Goal: Task Accomplishment & Management: Manage account settings

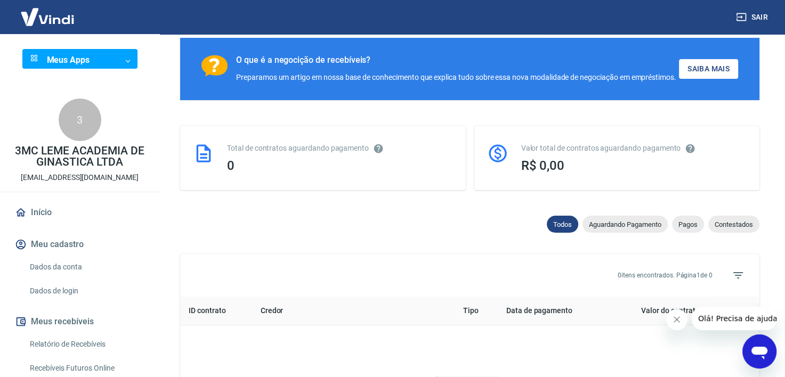
scroll to position [173, 0]
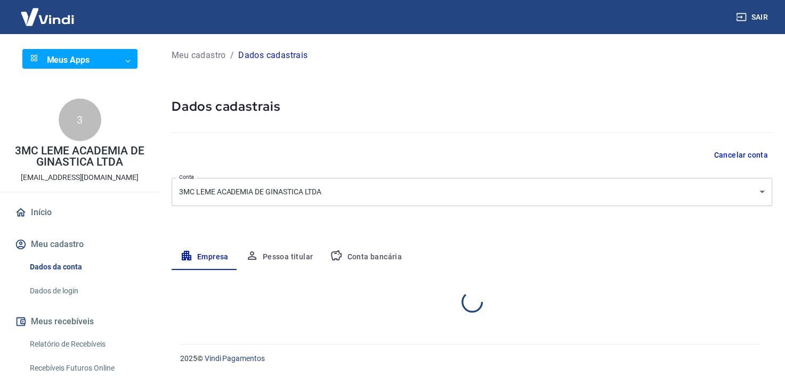
select select "SP"
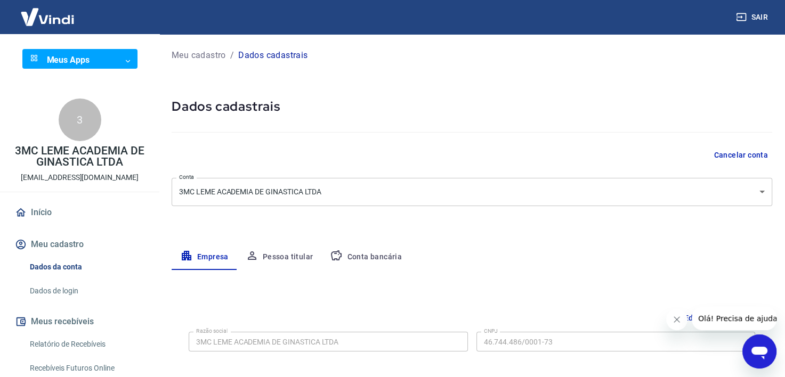
click at [278, 256] on button "Pessoa titular" at bounding box center [279, 258] width 85 height 26
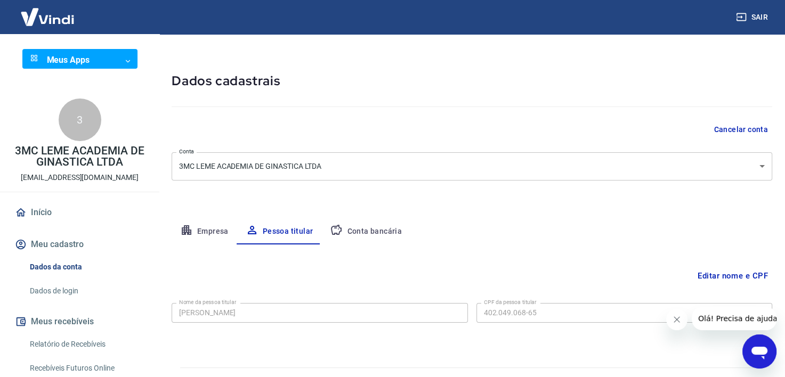
scroll to position [49, 0]
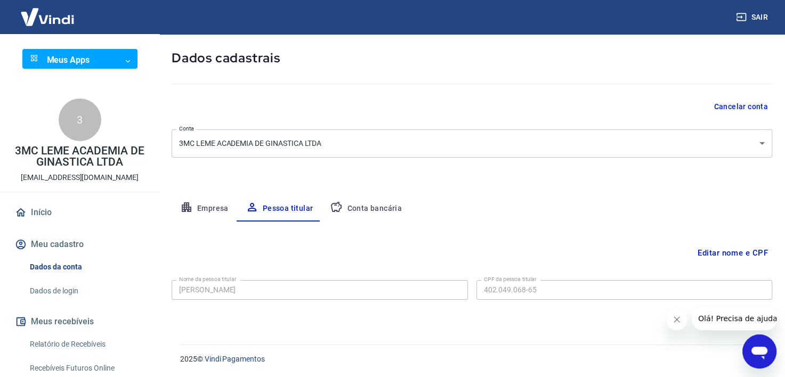
click at [371, 202] on button "Conta bancária" at bounding box center [365, 209] width 89 height 26
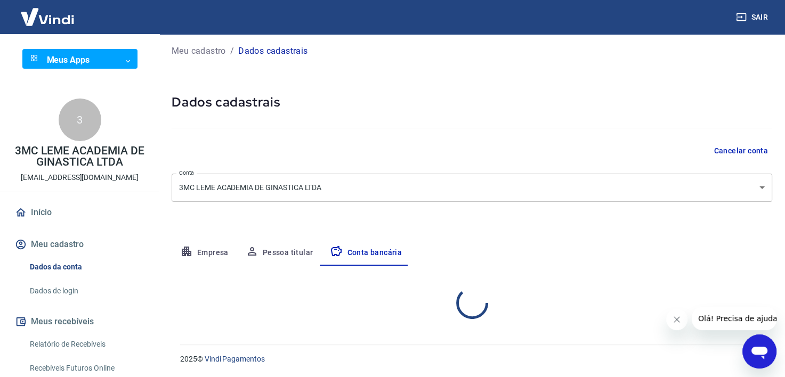
select select "1"
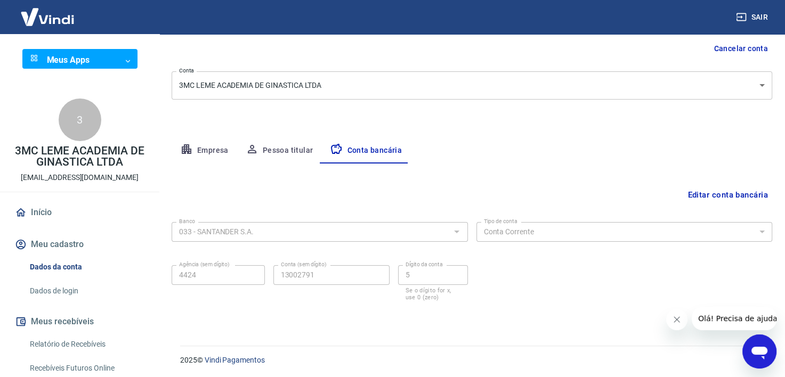
scroll to position [108, 0]
click at [63, 292] on link "Dados de login" at bounding box center [86, 291] width 121 height 22
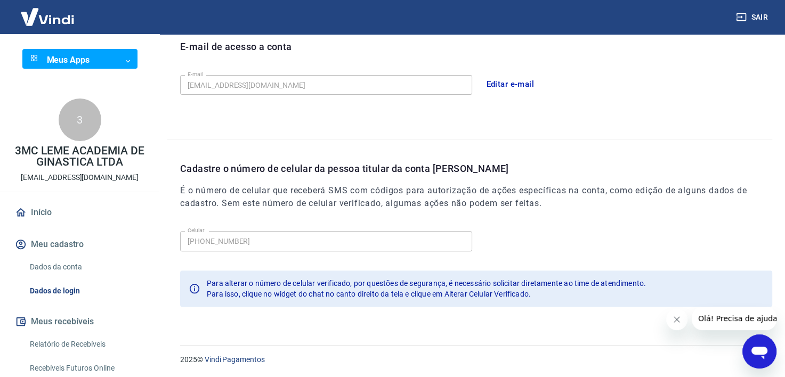
click at [764, 354] on icon "Abrir janela de mensagens" at bounding box center [759, 353] width 16 height 13
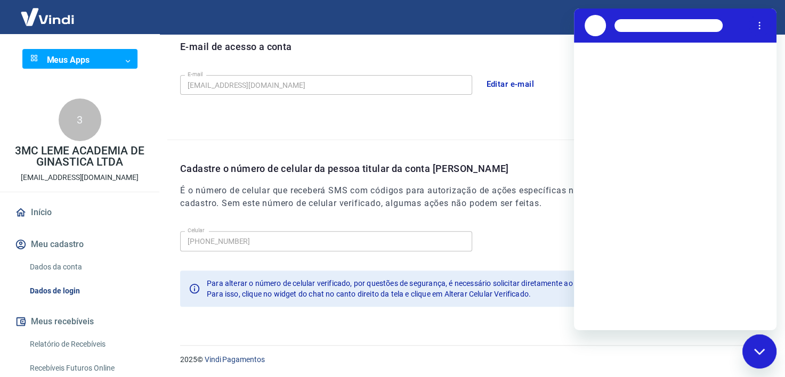
scroll to position [0, 0]
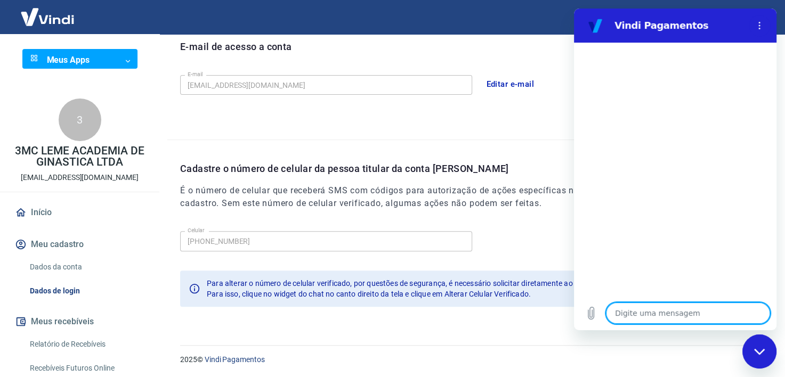
type textarea "o"
type textarea "x"
type textarea "oi"
type textarea "x"
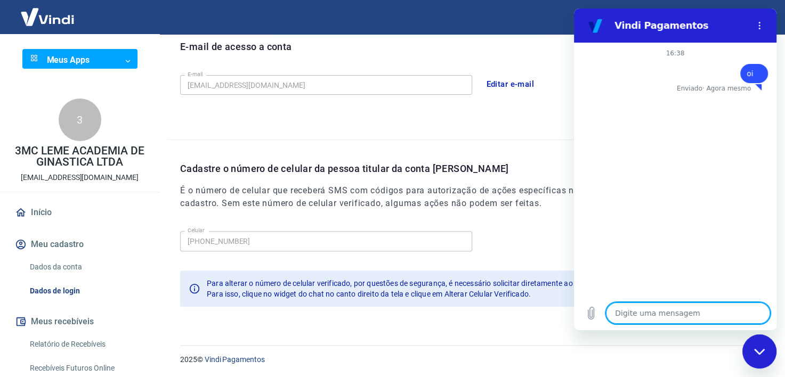
type textarea "a"
type textarea "x"
type textarea "al"
type textarea "x"
type textarea "alt"
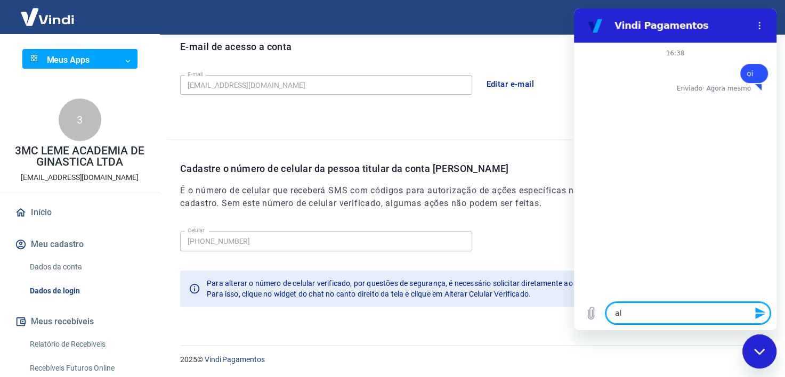
type textarea "x"
type textarea "alte"
type textarea "x"
type textarea "alter"
type textarea "x"
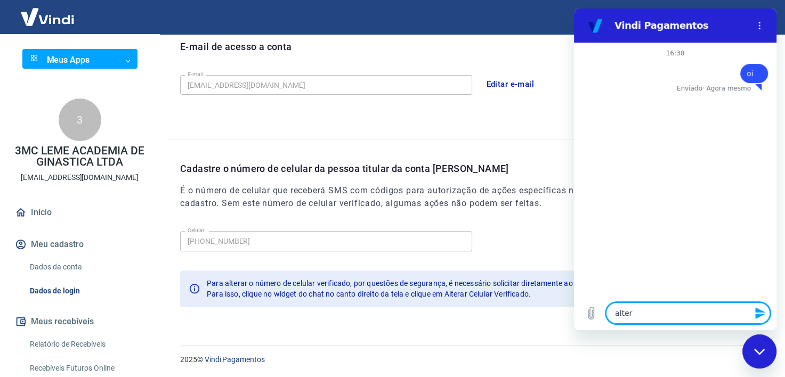
type textarea "altera"
type textarea "x"
type textarea "alterar"
type textarea "x"
type textarea "alterar"
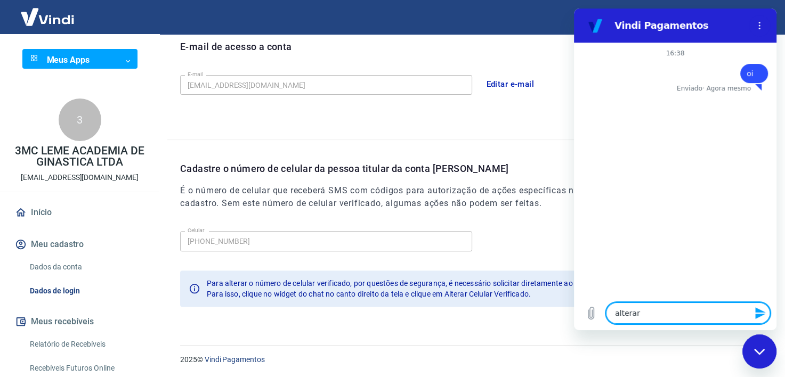
type textarea "x"
type textarea "alterar c"
type textarea "x"
type textarea "alterar ce"
type textarea "x"
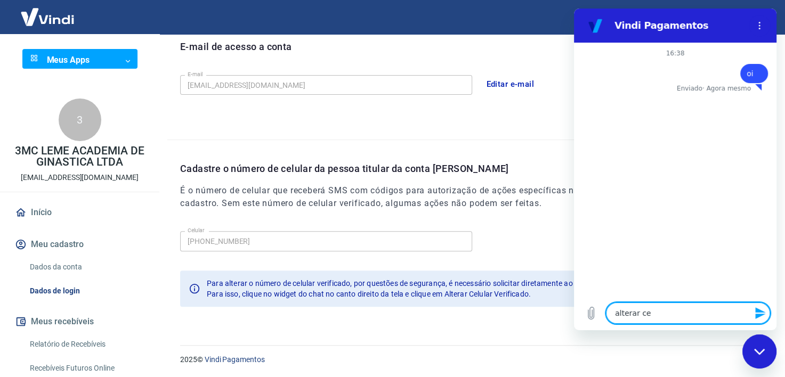
type textarea "alterar cel"
type textarea "x"
type textarea "alterar celu"
type textarea "x"
type textarea "alterar celul"
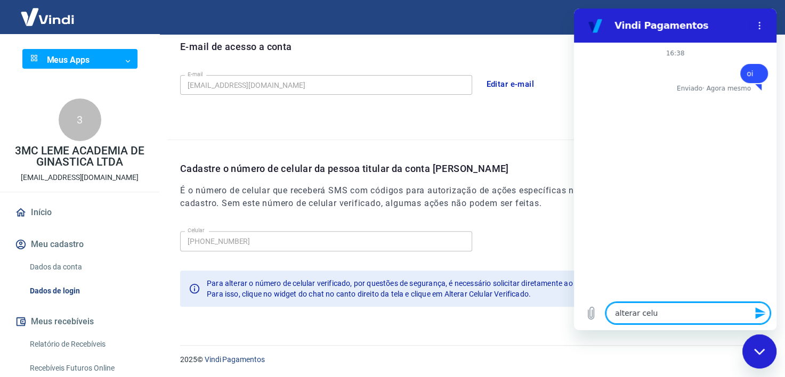
type textarea "x"
type textarea "alterar celula"
type textarea "x"
type textarea "alterar celular"
type textarea "x"
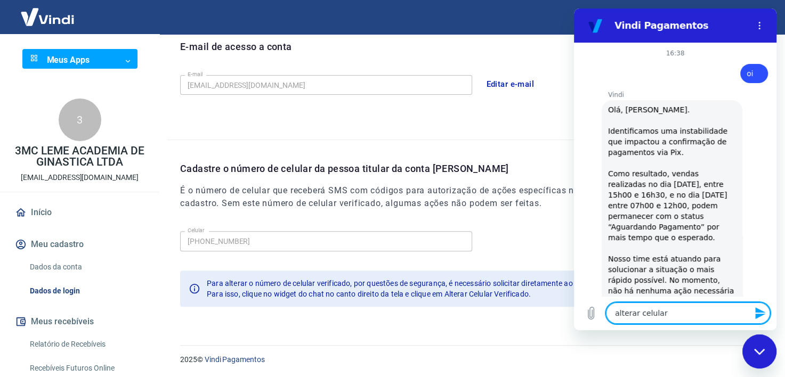
type textarea "alterar celular"
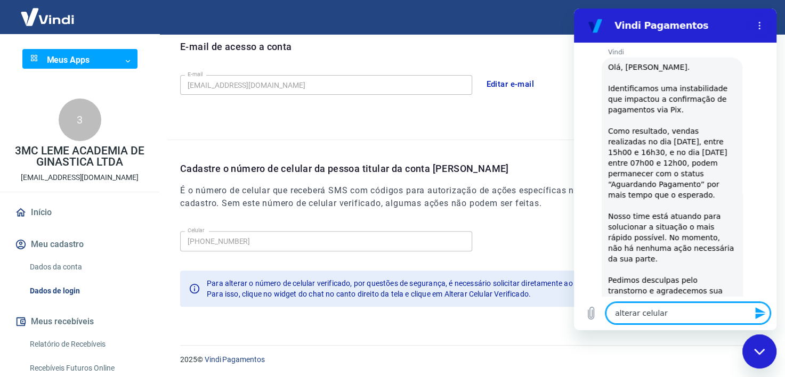
type textarea "x"
type textarea "alterar celular v"
type textarea "x"
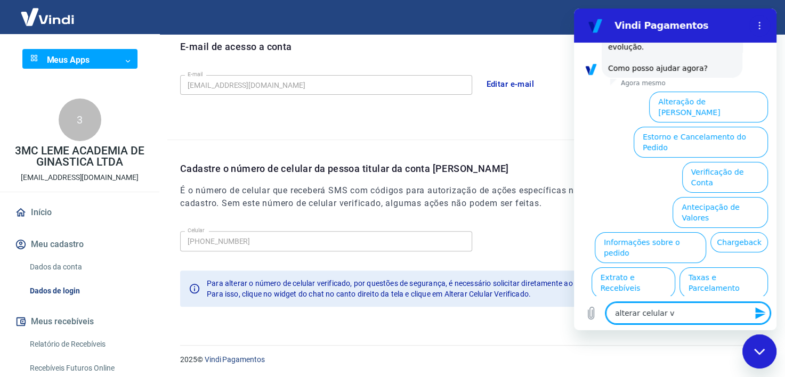
scroll to position [330, 0]
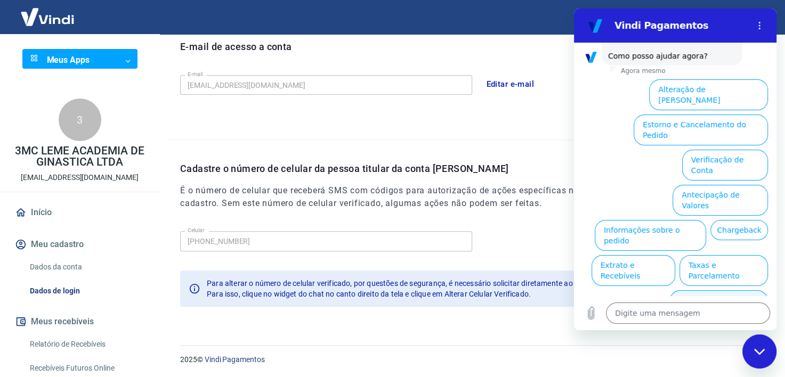
click at [717, 290] on button "Alterar celular verificado" at bounding box center [718, 305] width 99 height 31
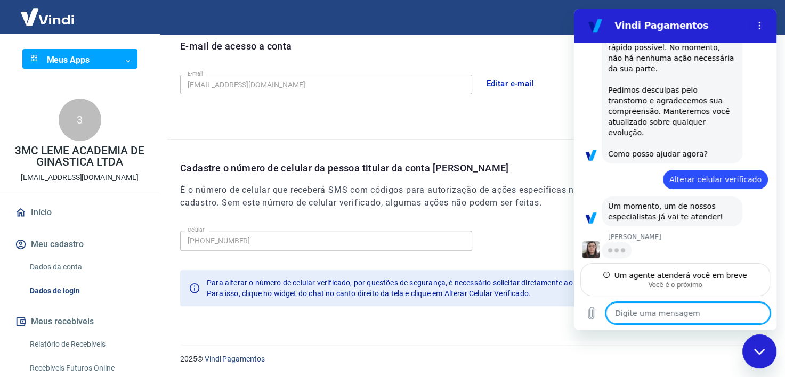
scroll to position [231, 0]
click at [681, 306] on textarea at bounding box center [688, 313] width 164 height 21
click at [661, 312] on textarea at bounding box center [688, 313] width 164 height 21
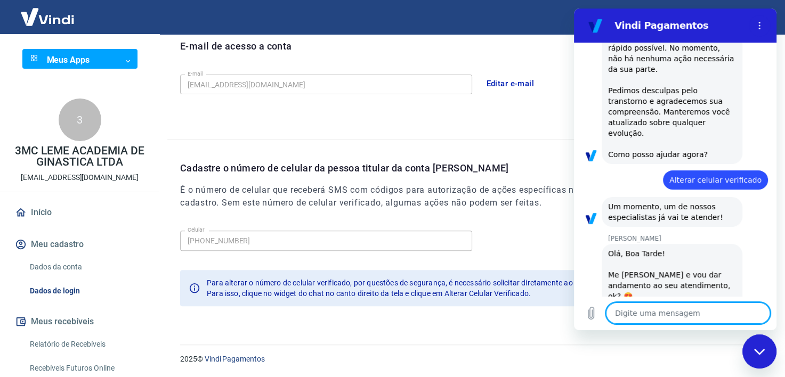
type textarea "x"
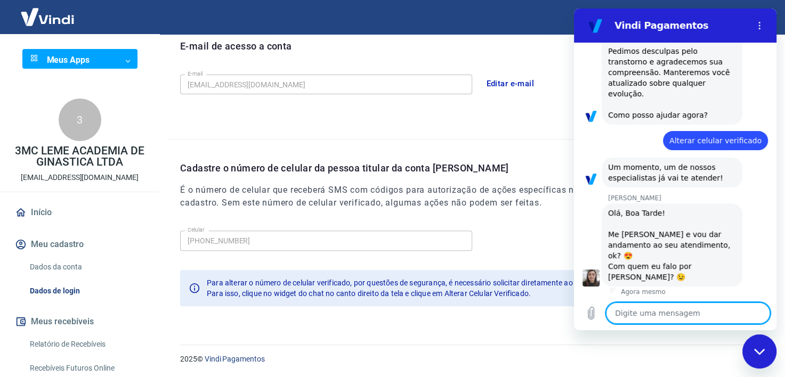
scroll to position [273, 0]
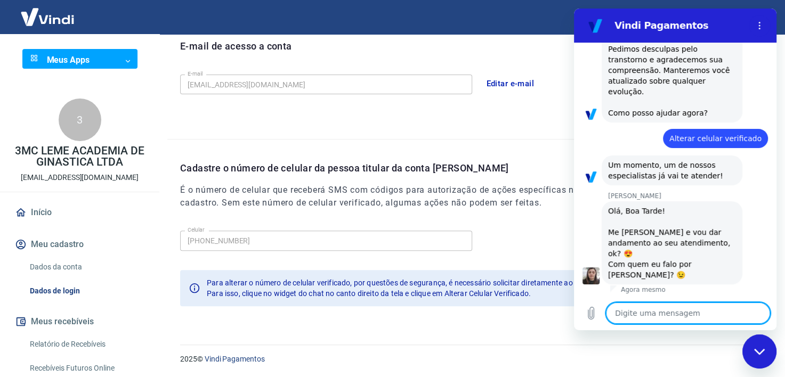
type textarea "m"
type textarea "x"
type textarea "ma"
type textarea "x"
type textarea "mar"
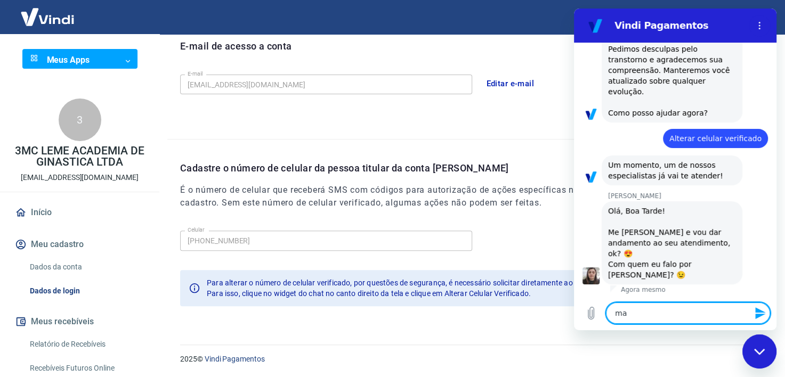
type textarea "x"
type textarea "marc"
type textarea "x"
type textarea "marco"
type textarea "x"
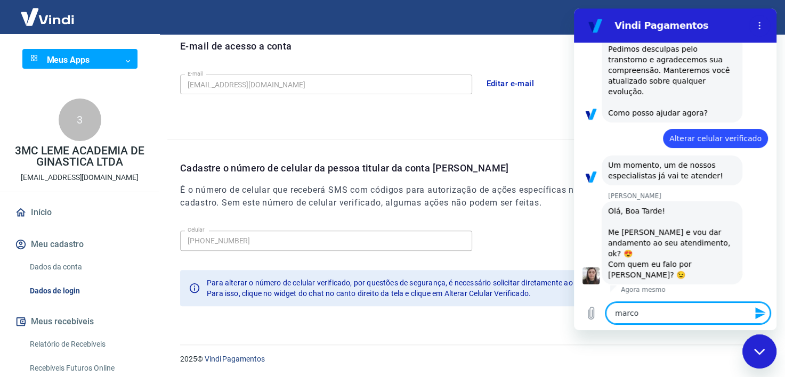
type textarea "marcos"
type textarea "x"
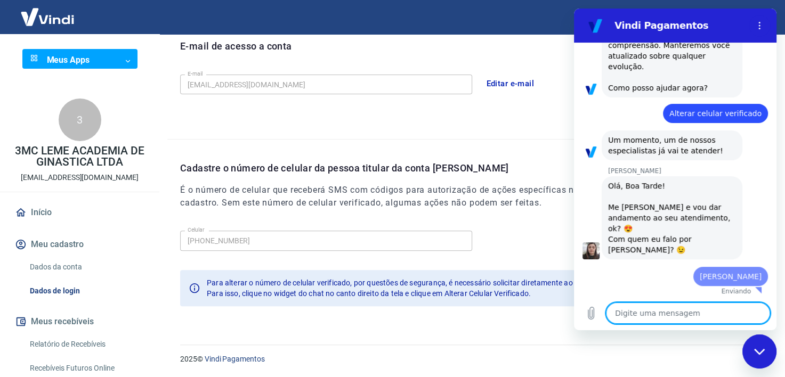
type textarea "x"
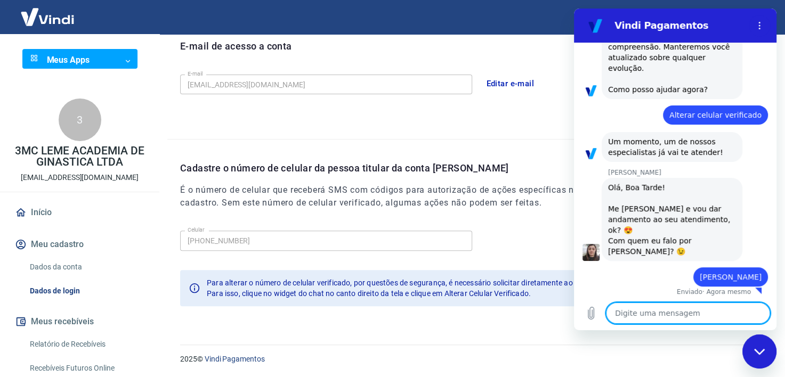
scroll to position [298, 0]
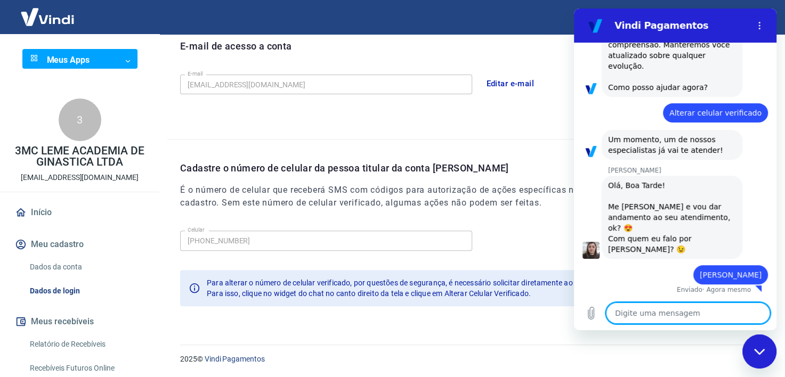
type textarea "b"
type textarea "x"
type textarea "bo"
type textarea "x"
type textarea "boa"
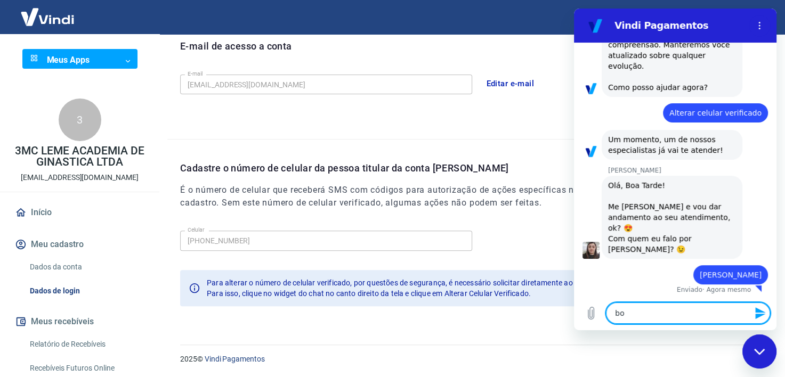
type textarea "x"
type textarea "boa"
type textarea "x"
type textarea "boa t"
type textarea "x"
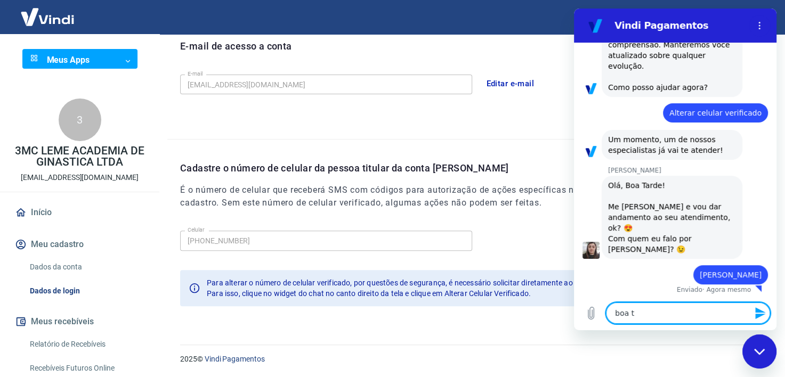
type textarea "boa ta"
type textarea "x"
type textarea "boa tar"
type textarea "x"
type textarea "boa tard"
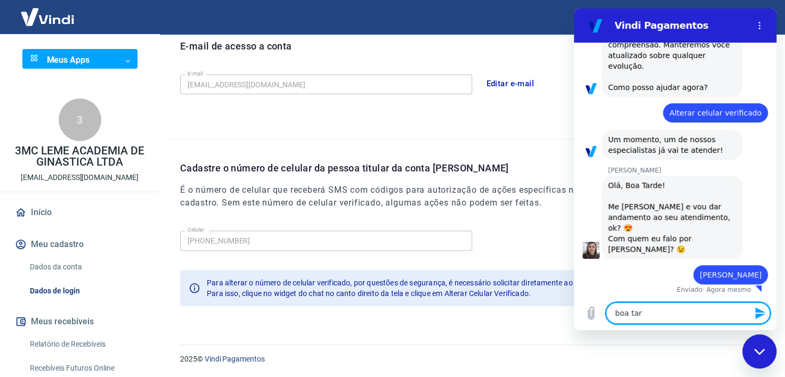
type textarea "x"
type textarea "boa tarde"
type textarea "x"
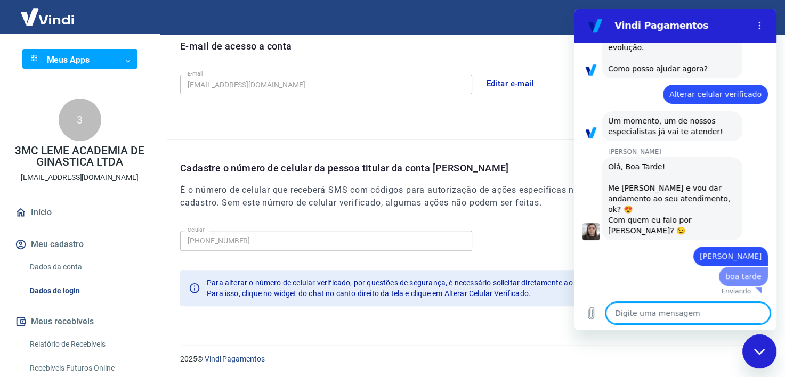
type textarea "x"
type textarea "s"
type textarea "x"
type textarea "si"
type textarea "x"
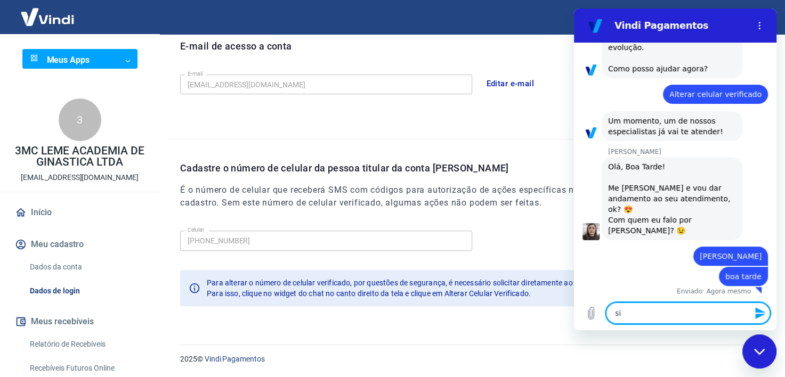
scroll to position [319, 0]
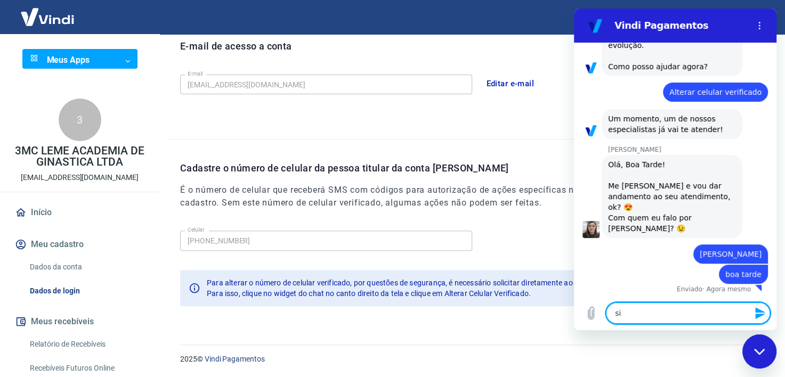
type textarea "sil"
type textarea "x"
type textarea "silv"
type textarea "x"
type textarea "silva"
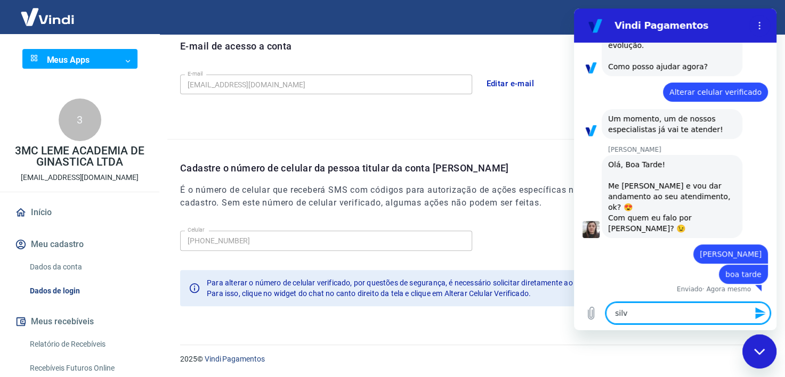
type textarea "x"
type textarea "silvan"
type textarea "x"
type textarea "silvana"
type textarea "x"
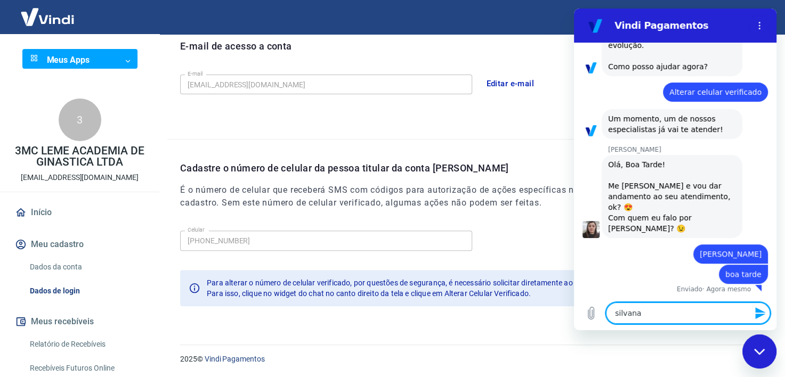
type textarea "silvana,"
type textarea "x"
type textarea "silvana,"
type textarea "x"
type textarea "silvana, p"
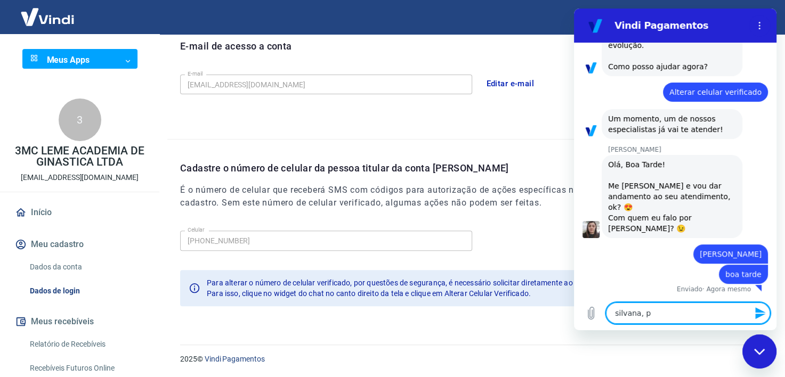
type textarea "x"
type textarea "silvana, pr"
type textarea "x"
type textarea "silvana, pre"
type textarea "x"
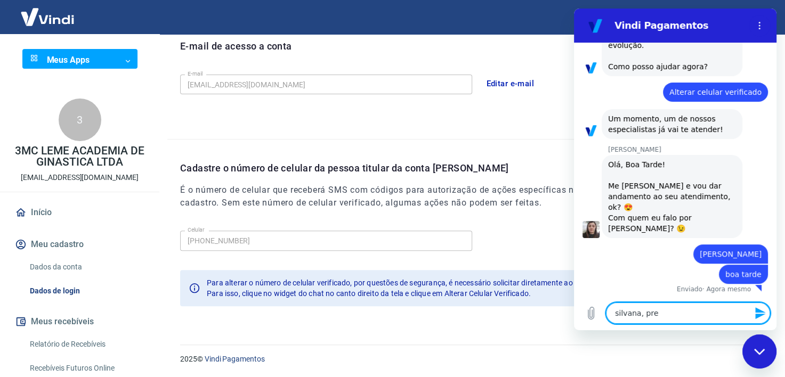
type textarea "silvana, prec"
type textarea "x"
type textarea "silvana, preci"
type textarea "x"
type textarea "silvana, precis"
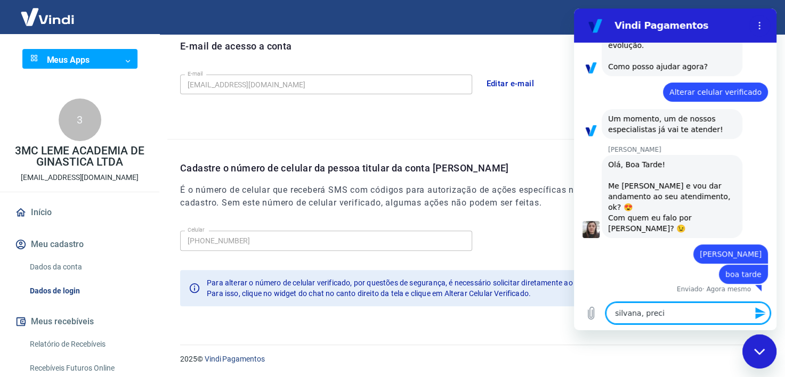
type textarea "x"
type textarea "silvana, precisa"
type textarea "x"
type textarea "silvana, precisar"
type textarea "x"
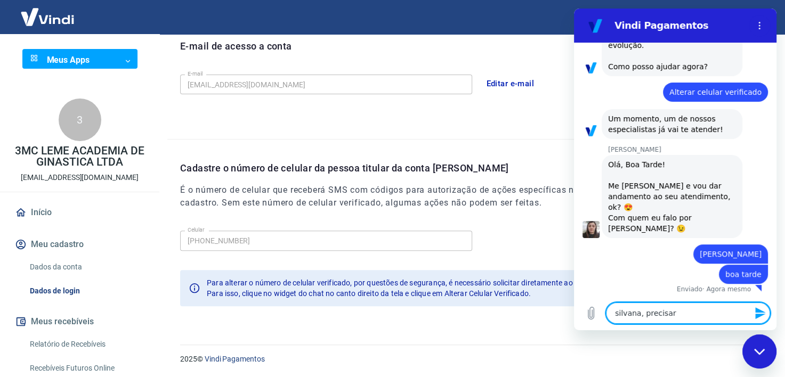
type textarea "silvana, precisari"
type textarea "x"
type textarea "silvana, precisaria"
type textarea "x"
type textarea "silvana, precisaria"
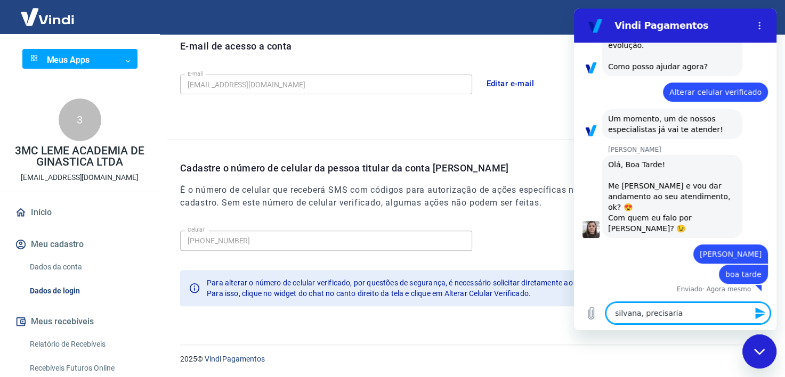
type textarea "x"
type textarea "silvana, precisaria a"
type textarea "x"
type textarea "silvana, precisaria al"
type textarea "x"
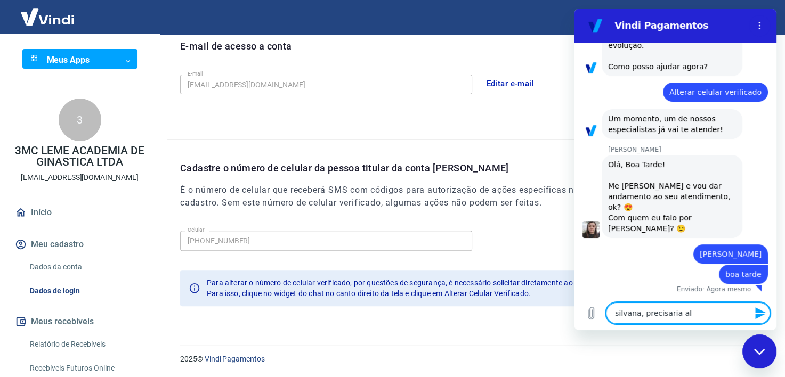
type textarea "silvana, precisaria alt"
type textarea "x"
type textarea "silvana, precisaria alte"
type textarea "x"
type textarea "silvana, precisaria alter"
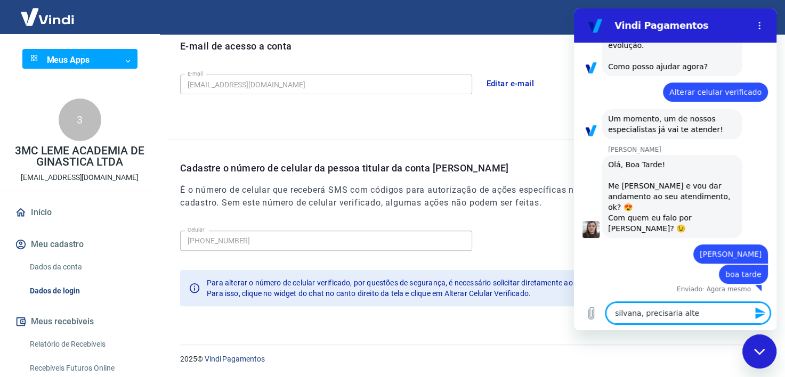
type textarea "x"
type textarea "silvana, precisaria altera"
type textarea "x"
type textarea "silvana, precisaria alterar"
type textarea "x"
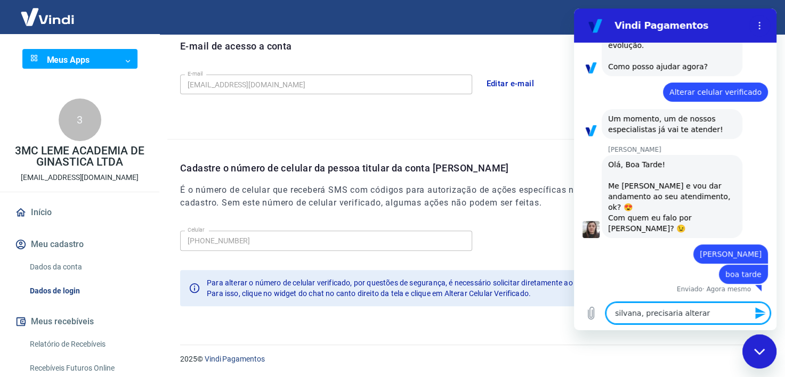
type textarea "silvana, precisaria alterar"
type textarea "x"
type textarea "silvana, precisaria alterar o"
type textarea "x"
type textarea "silvana, precisaria alterar o"
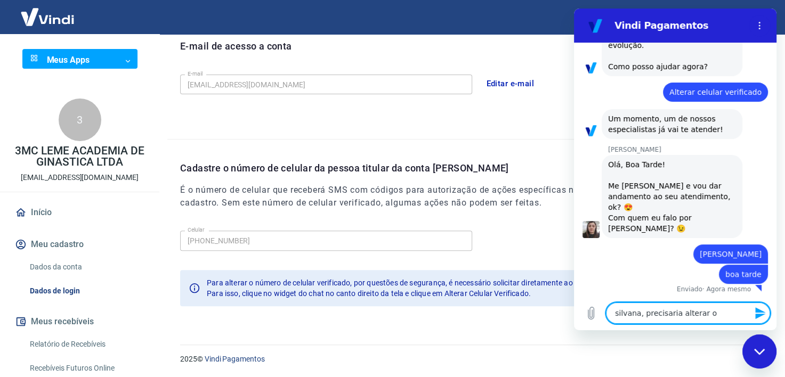
type textarea "x"
type textarea "silvana, precisaria alterar o n"
type textarea "x"
type textarea "silvana, precisaria alterar o nú"
type textarea "x"
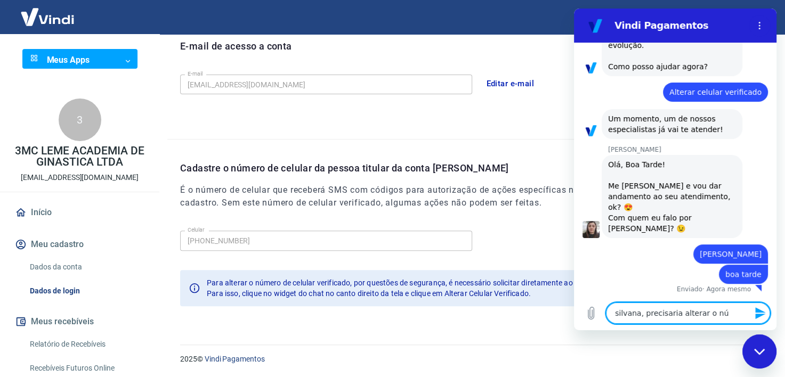
type textarea "silvana, precisaria alterar o núm"
type textarea "x"
type textarea "silvana, precisaria alterar o núme"
type textarea "x"
type textarea "silvana, precisaria alterar o númer"
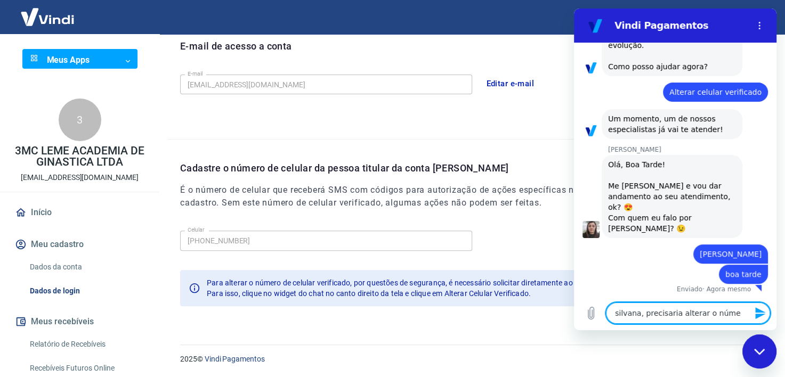
type textarea "x"
type textarea "silvana, precisaria alterar o número"
type textarea "x"
type textarea "silvana, precisaria alterar o número"
type textarea "x"
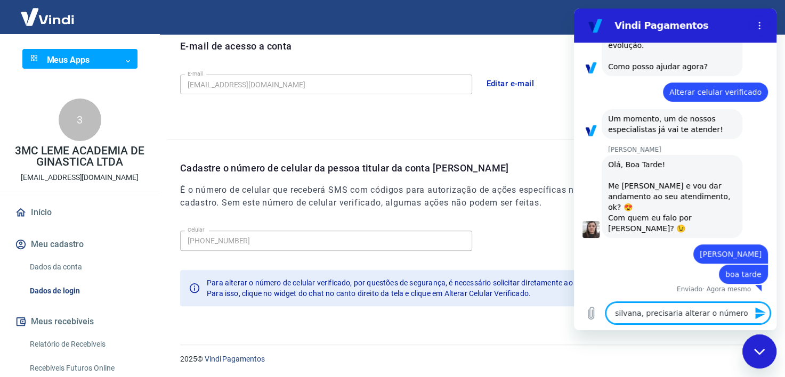
type textarea "silvana, precisaria alterar o número d"
type textarea "x"
type textarea "silvana, precisaria alterar o número do"
type textarea "x"
type textarea "silvana, precisaria alterar o número do"
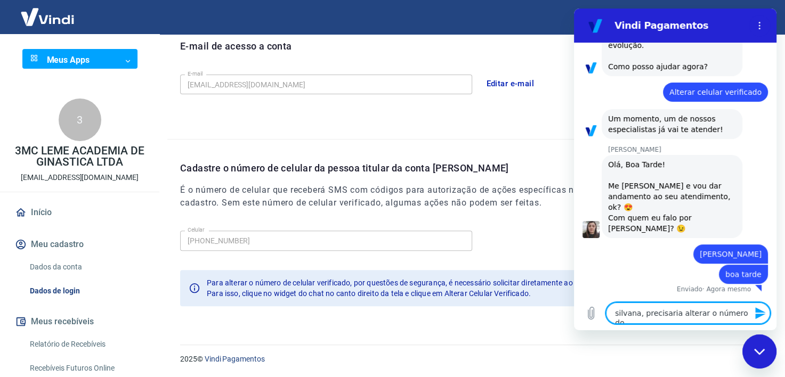
type textarea "x"
type textarea "silvana, precisaria alterar o número do c"
type textarea "x"
type textarea "silvana, precisaria alterar o número do ce"
type textarea "x"
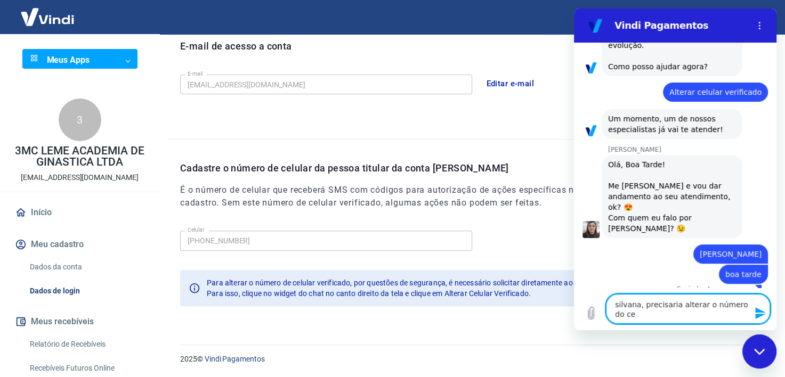
type textarea "silvana, precisaria alterar o número do cel"
type textarea "x"
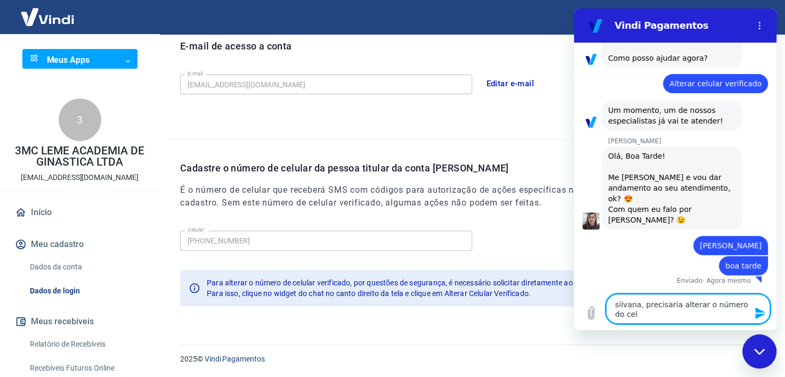
type textarea "silvana, precisaria alterar o número do celu"
type textarea "x"
type textarea "silvana, precisaria alterar o número do celul"
type textarea "x"
type textarea "silvana, precisaria alterar o número do celula"
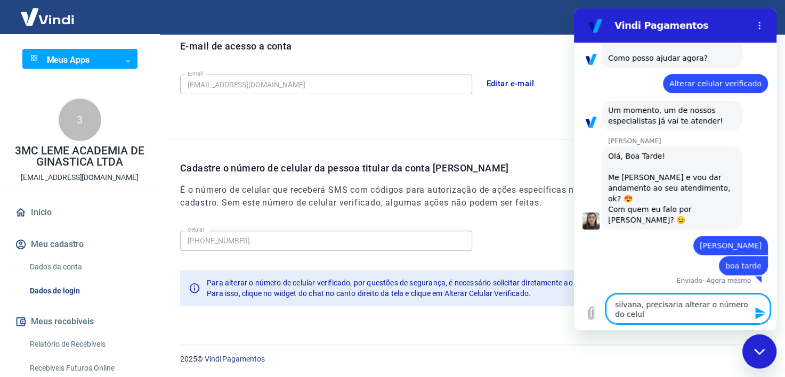
type textarea "x"
type textarea "silvana, precisaria alterar o número do celular"
type textarea "x"
type textarea "silvana, precisaria alterar o número do celular"
type textarea "x"
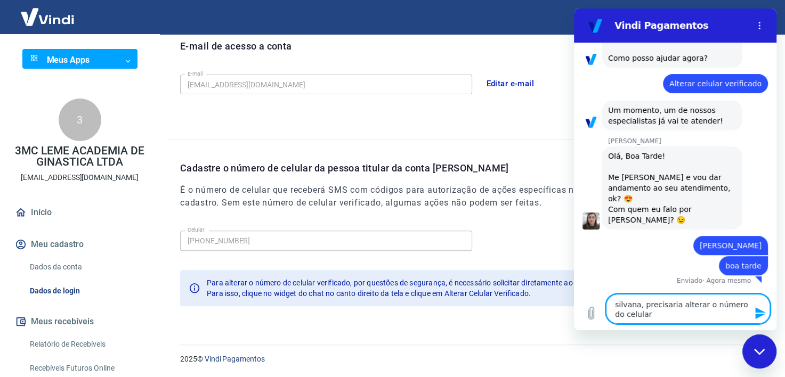
type textarea "silvana, precisaria alterar o número do celular v"
type textarea "x"
type textarea "silvana, precisaria alterar o número do celular ve"
type textarea "x"
type textarea "silvana, precisaria alterar o número do celular ver"
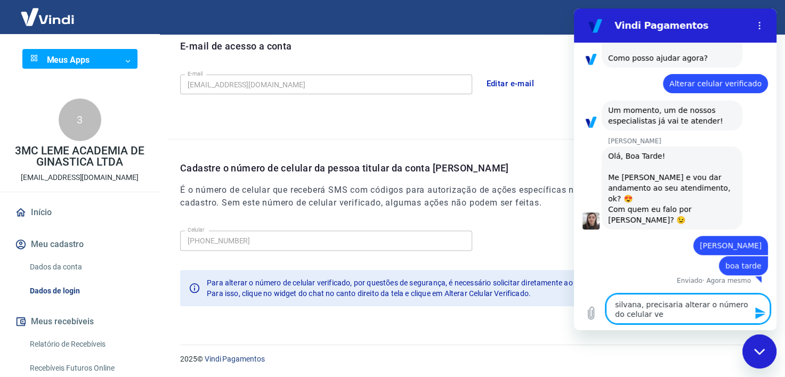
type textarea "x"
type textarea "silvana, precisaria alterar o número do celular veri"
type textarea "x"
type textarea "silvana, precisaria alterar o número do celular verif"
type textarea "x"
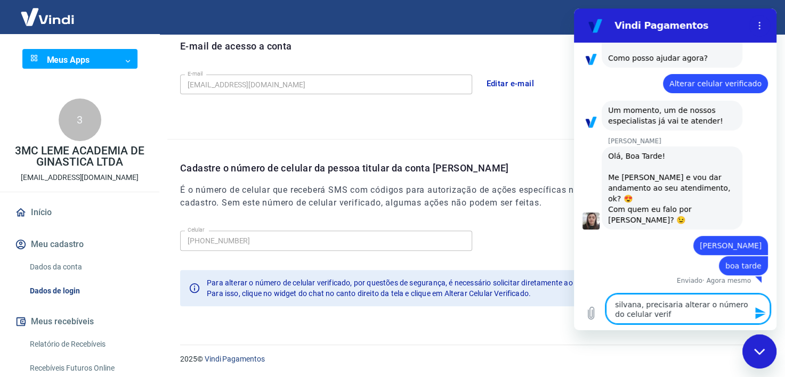
type textarea "silvana, precisaria alterar o número do celular verifi"
type textarea "x"
type textarea "silvana, precisaria alterar o número do celular verific"
type textarea "x"
type textarea "silvana, precisaria alterar o número do celular verifica"
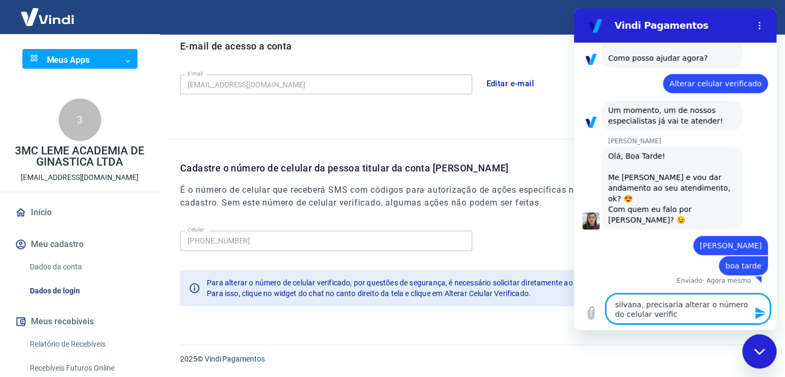
type textarea "x"
type textarea "silvana, precisaria alterar o número do celular verificad"
type textarea "x"
type textarea "silvana, precisaria alterar o número do celular verificado"
type textarea "x"
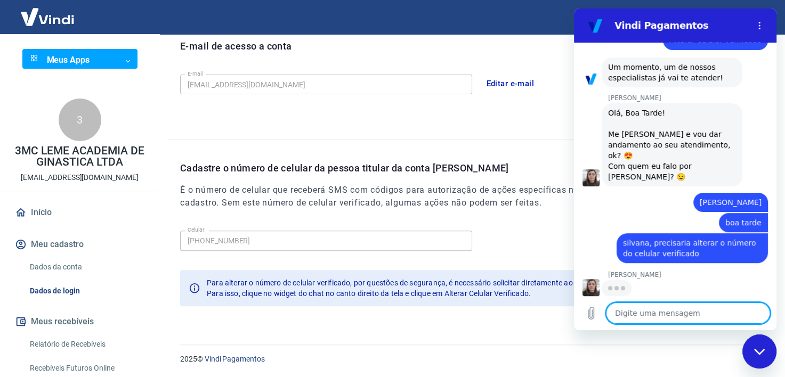
scroll to position [370, 0]
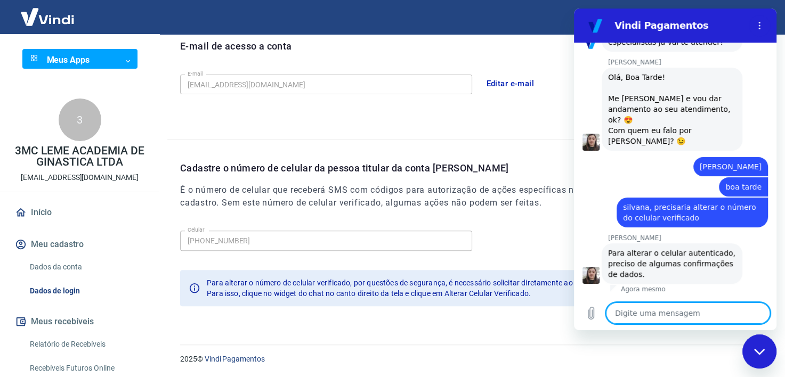
type textarea "x"
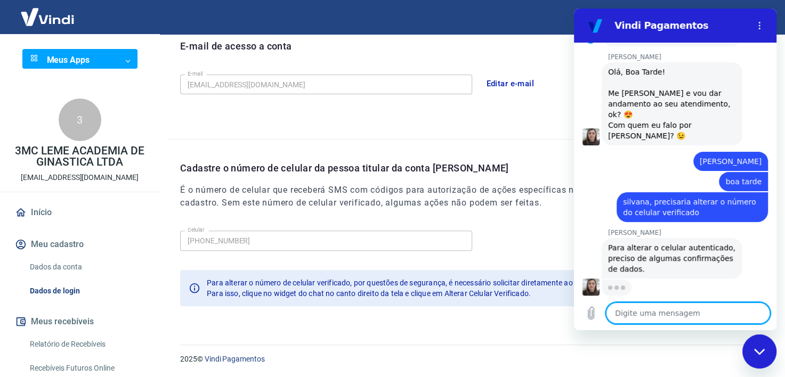
scroll to position [411, 0]
type textarea "o"
type textarea "x"
type textarea "ok"
type textarea "x"
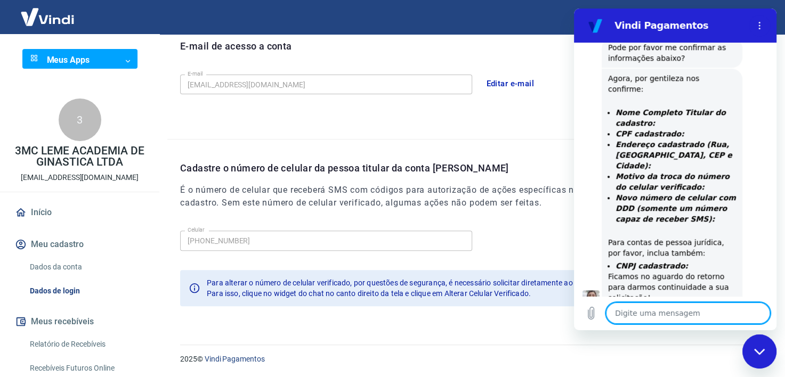
scroll to position [697, 0]
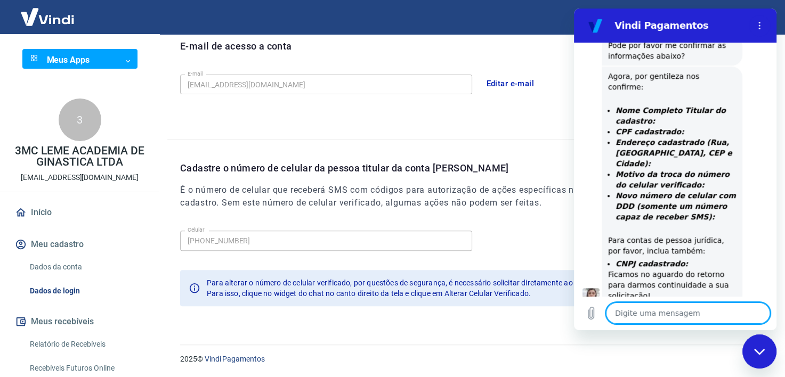
click at [665, 310] on textarea at bounding box center [688, 313] width 164 height 21
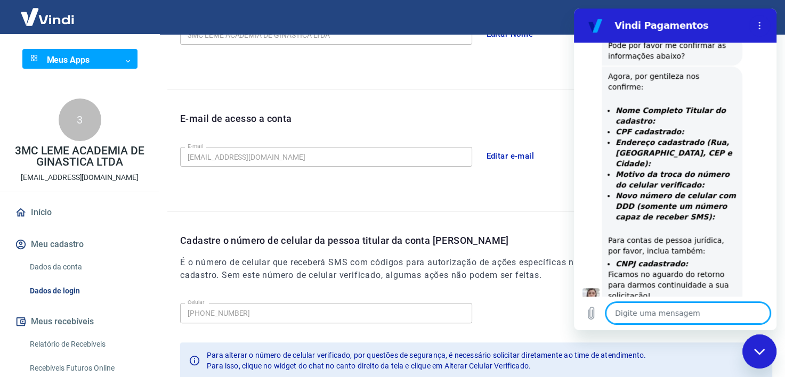
scroll to position [305, 0]
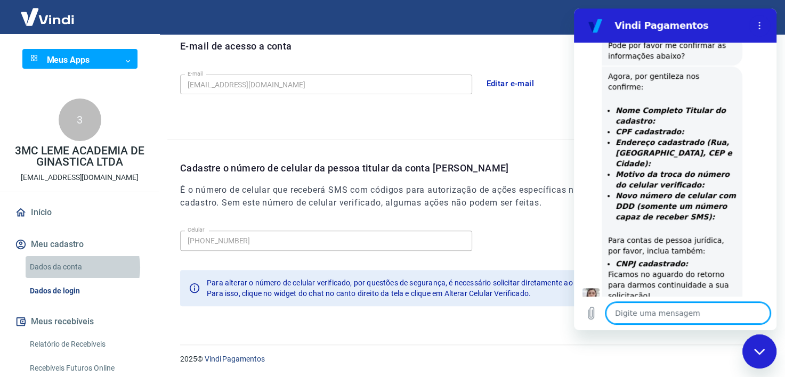
click at [73, 268] on link "Dados da conta" at bounding box center [86, 267] width 121 height 22
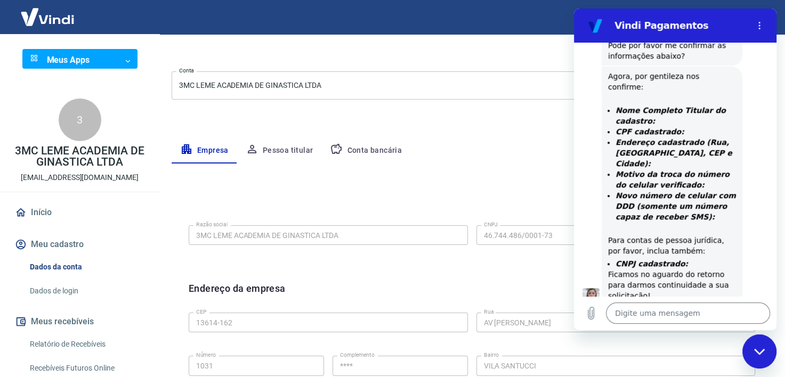
click at [290, 149] on button "Pessoa titular" at bounding box center [279, 151] width 85 height 26
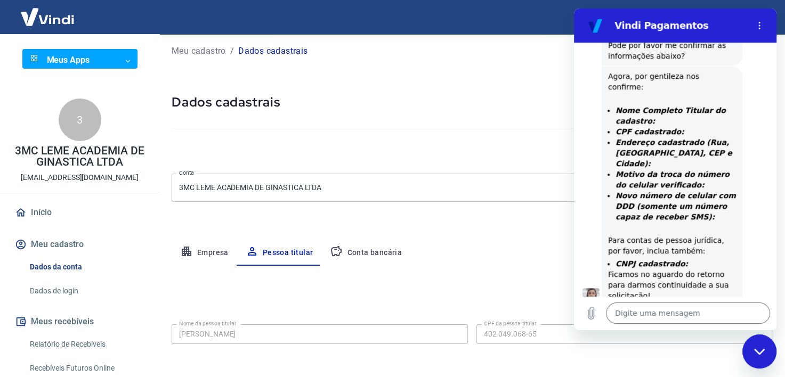
scroll to position [49, 0]
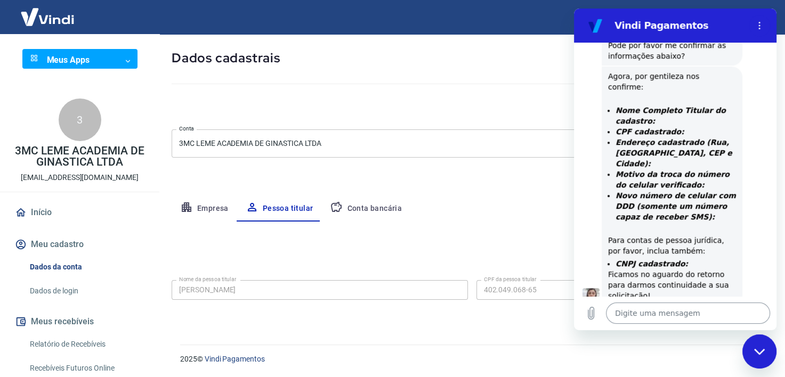
click at [677, 309] on textarea at bounding box center [688, 313] width 164 height 21
paste textarea "Marcos Antonio Marcatto Junior"
click at [654, 316] on textarea "Marcos Antonio Marcatto Junior" at bounding box center [688, 309] width 164 height 30
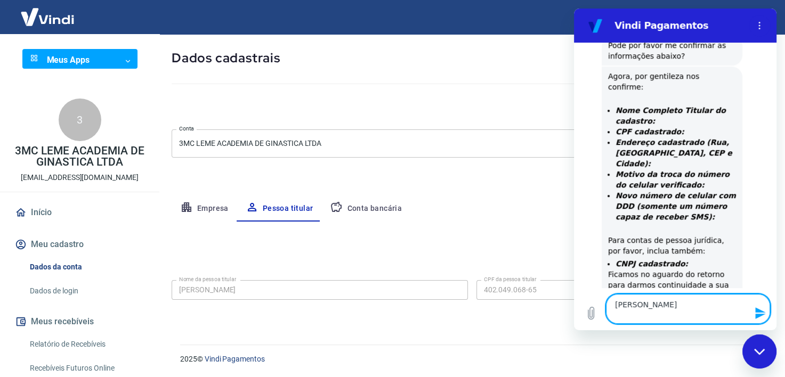
paste textarea "402.049.068-65"
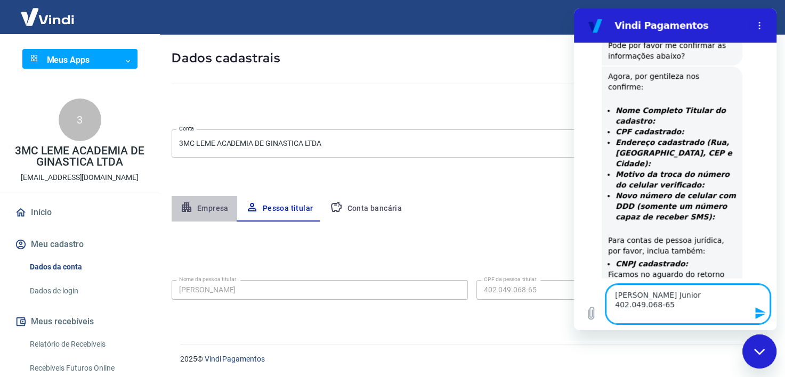
click at [219, 203] on button "Empresa" at bounding box center [205, 209] width 66 height 26
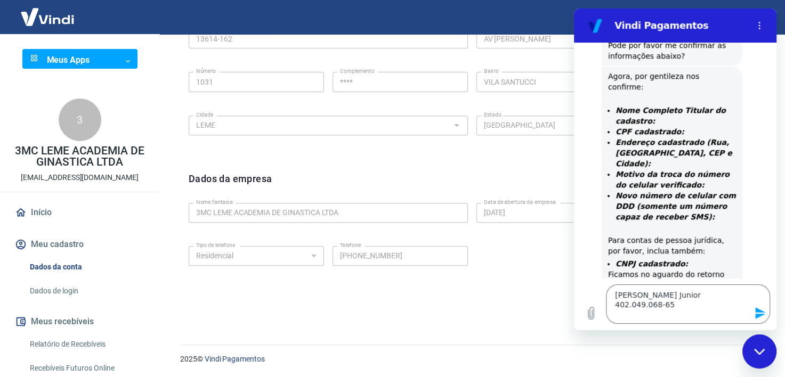
scroll to position [284, 0]
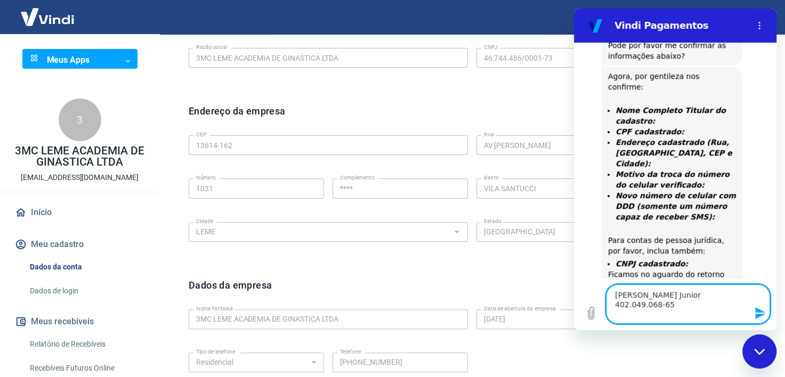
click at [653, 313] on textarea "Marcos Antonio Marcatto Junior 402.049.068-65" at bounding box center [688, 304] width 164 height 39
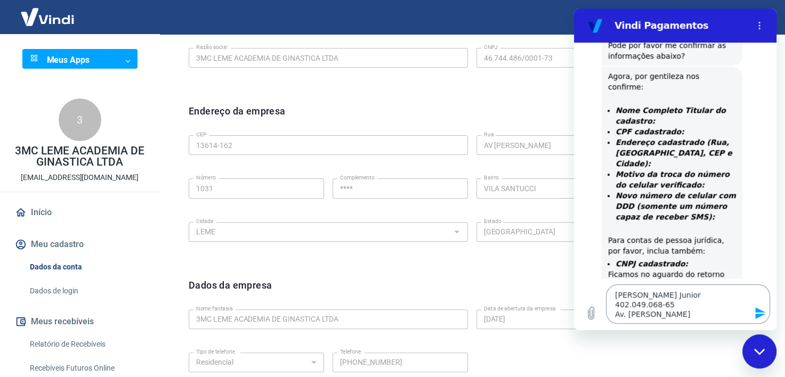
click at [651, 318] on textarea "Marcos Antonio Marcatto Junior 402.049.068-65 Av. joaquim lopes" at bounding box center [688, 304] width 164 height 39
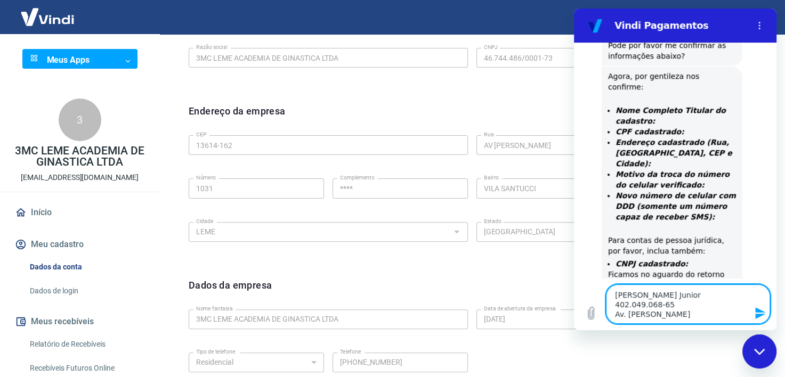
click at [651, 318] on textarea "Marcos Antonio Marcatto Junior 402.049.068-65 Av. joaquim lopes" at bounding box center [688, 304] width 164 height 39
paste textarea "V JOAQUIM LOPES AGUILA"
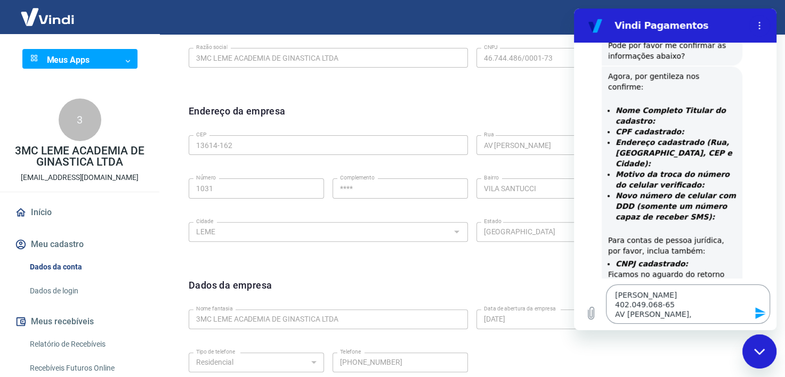
click at [710, 313] on textarea "Marcos Antonio Marcatto Junior 402.049.068-65 AV JOAQUIM LOPES AGUILA," at bounding box center [688, 304] width 164 height 39
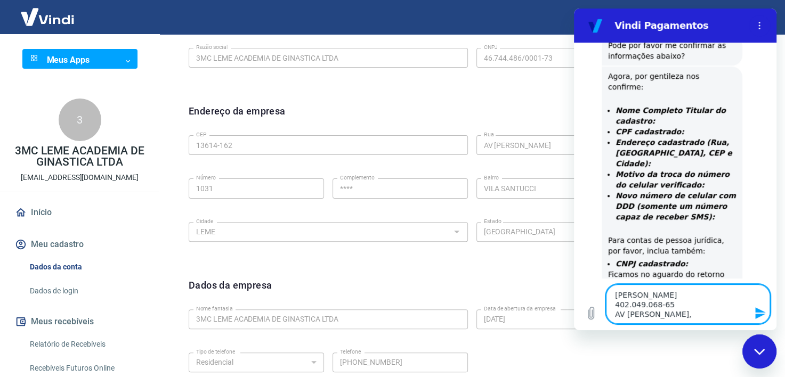
paste textarea "VILA SANTUCCI"
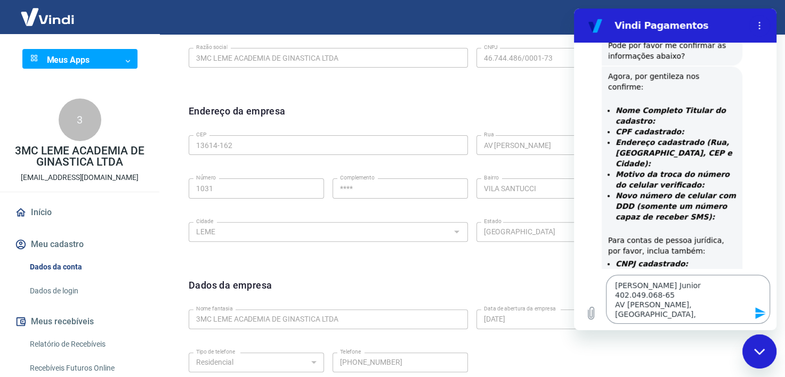
click at [681, 316] on textarea "Marcos Antonio Marcatto Junior 402.049.068-65 AV JOAQUIM LOPES AGUILA,VILA SANT…" at bounding box center [688, 299] width 164 height 49
paste textarea "13614-162"
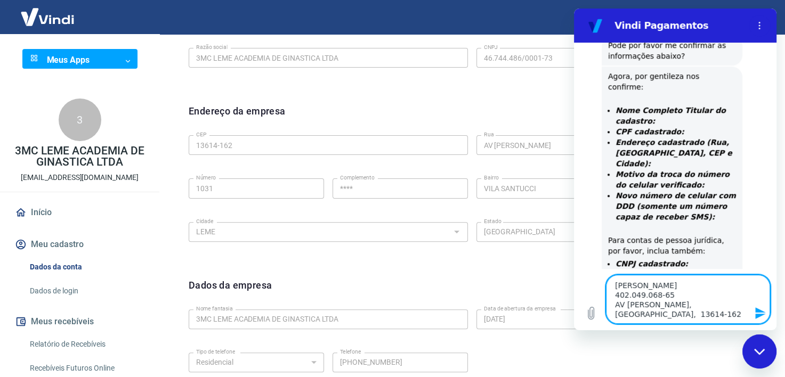
click at [656, 313] on textarea "Marcos Antonio Marcatto Junior 402.049.068-65 AV JOAQUIM LOPES AGUILA,VILA SANT…" at bounding box center [688, 299] width 164 height 49
click at [654, 313] on textarea "Marcos Antonio Marcatto Junior 402.049.068-65 AV JOAQUIM LOPES AGUILA,VILA SANT…" at bounding box center [688, 299] width 164 height 49
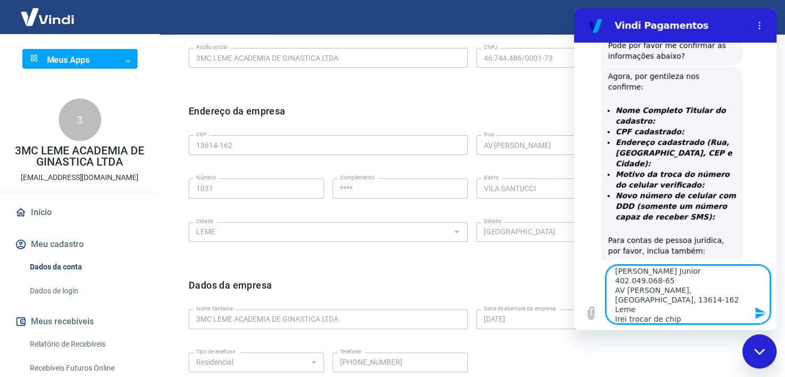
scroll to position [733, 0]
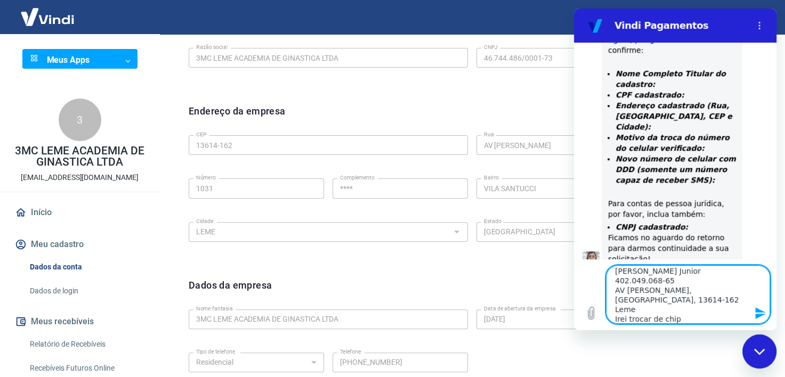
paste textarea "19 99110-3349"
click at [757, 314] on icon "Enviar mensagem" at bounding box center [760, 314] width 10 height 12
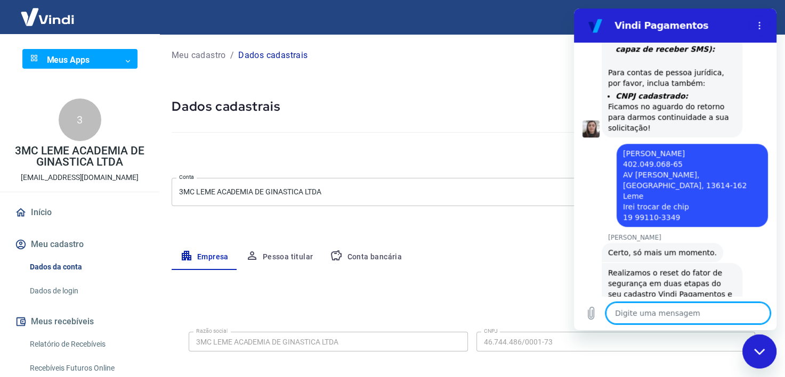
scroll to position [916, 0]
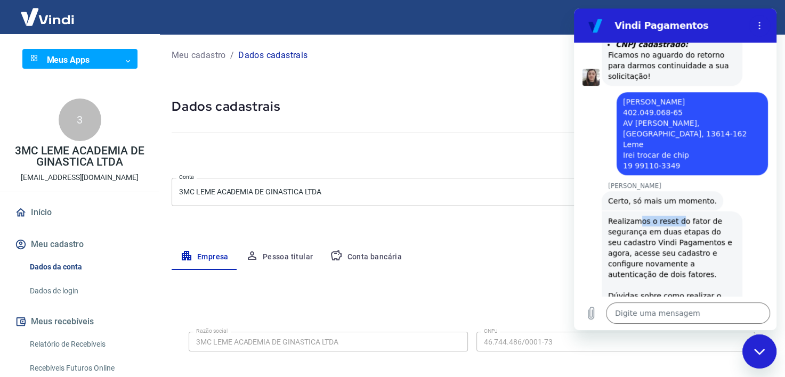
drag, startPoint x: 635, startPoint y: 192, endPoint x: 677, endPoint y: 192, distance: 42.6
click at [677, 216] on div "Realizamos o reset do fator de segurança em duas etapas do seu cadastro Vindi P…" at bounding box center [672, 264] width 128 height 96
drag, startPoint x: 674, startPoint y: 196, endPoint x: 664, endPoint y: 198, distance: 10.3
click at [664, 216] on div "Realizamos o reset do fator de segurança em duas etapas do seu cadastro Vindi P…" at bounding box center [672, 264] width 128 height 96
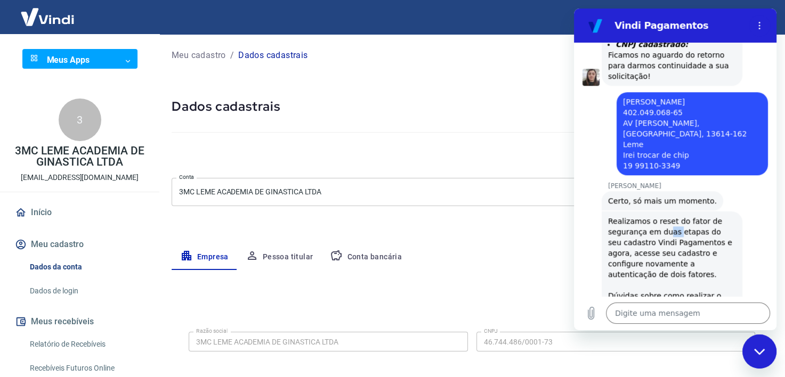
click at [664, 216] on div "Realizamos o reset do fator de segurança em duas etapas do seu cadastro Vindi P…" at bounding box center [672, 264] width 128 height 96
drag, startPoint x: 645, startPoint y: 214, endPoint x: 637, endPoint y: 217, distance: 7.9
click at [637, 217] on div "Realizamos o reset do fator de segurança em duas etapas do seu cadastro Vindi P…" at bounding box center [672, 264] width 128 height 96
click at [642, 232] on div "Realizamos o reset do fator de segurança em duas etapas do seu cadastro Vindi P…" at bounding box center [672, 264] width 128 height 96
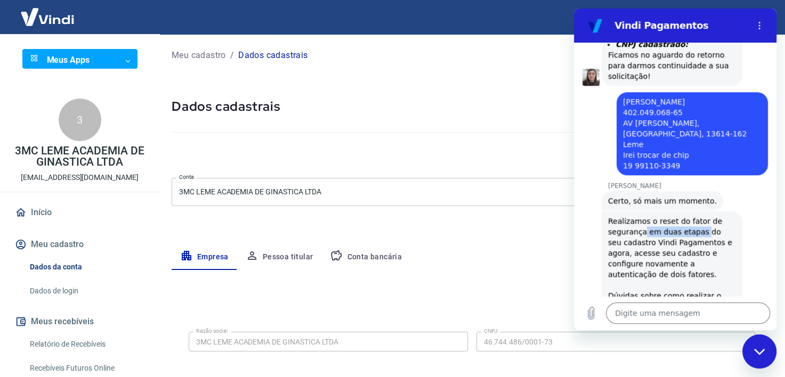
drag, startPoint x: 641, startPoint y: 200, endPoint x: 697, endPoint y: 200, distance: 56.0
click at [697, 216] on div "Realizamos o reset do fator de segurança em duas etapas do seu cadastro Vindi P…" at bounding box center [672, 264] width 128 height 96
drag, startPoint x: 697, startPoint y: 200, endPoint x: 651, endPoint y: 211, distance: 46.4
click at [655, 216] on div "Realizamos o reset do fator de segurança em duas etapas do seu cadastro Vindi P…" at bounding box center [672, 264] width 128 height 96
drag, startPoint x: 620, startPoint y: 222, endPoint x: 674, endPoint y: 232, distance: 54.9
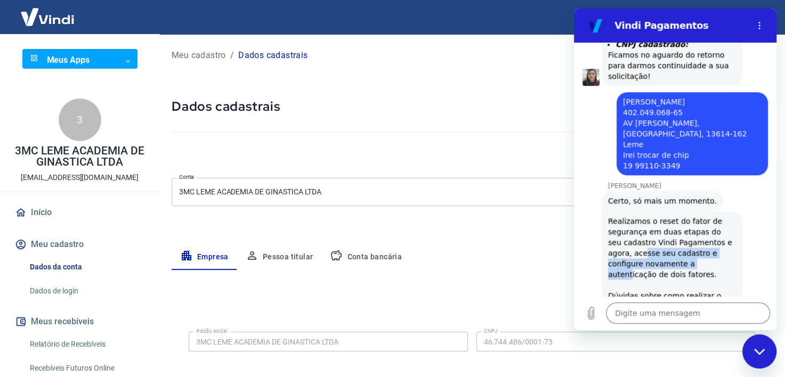
click at [674, 232] on div "Realizamos o reset do fator de segurança em duas etapas do seu cadastro Vindi P…" at bounding box center [672, 264] width 128 height 96
click at [678, 302] on link "Clique Aqui" at bounding box center [687, 306] width 51 height 9
click at [762, 361] on div "Fechar janela de mensagens" at bounding box center [760, 352] width 32 height 32
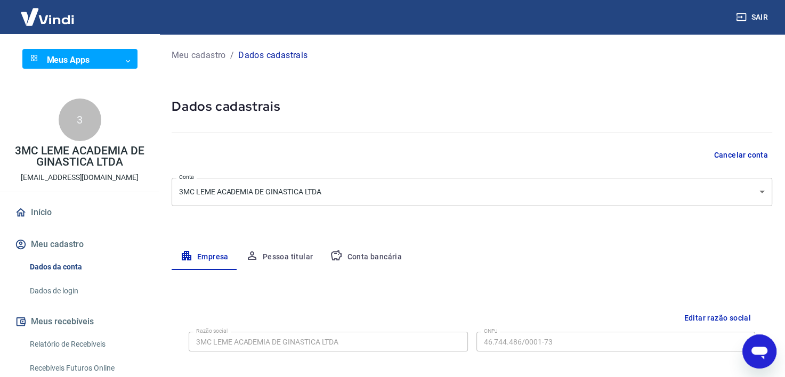
click at [745, 25] on button "Sair" at bounding box center [753, 17] width 38 height 20
click at [759, 17] on button "Sair" at bounding box center [753, 17] width 38 height 20
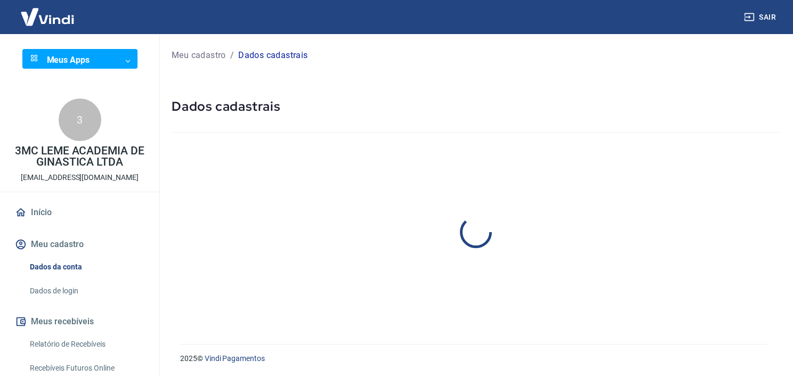
select select "SP"
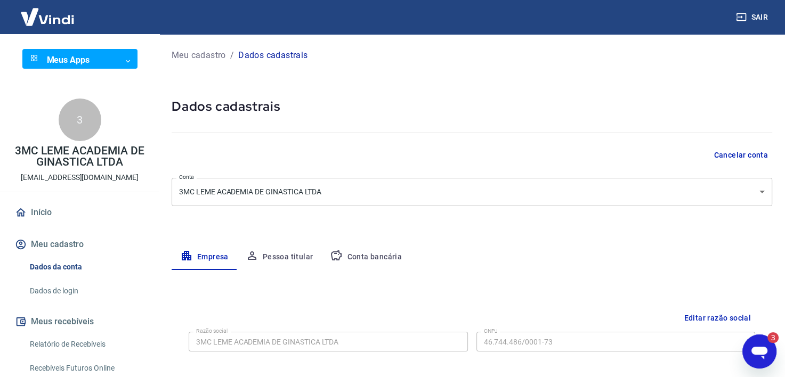
click at [28, 20] on img at bounding box center [47, 17] width 69 height 33
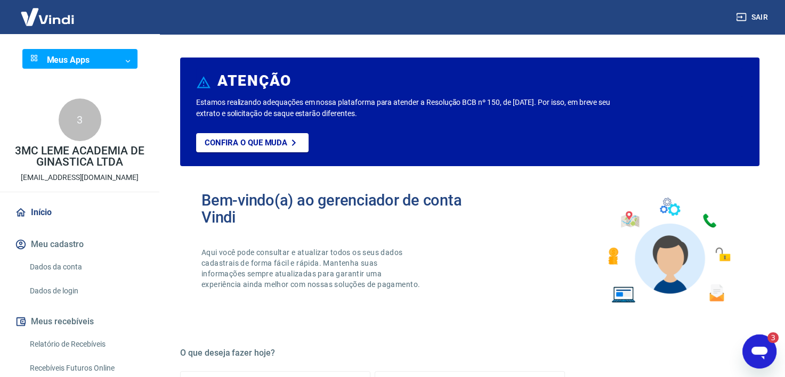
scroll to position [160, 0]
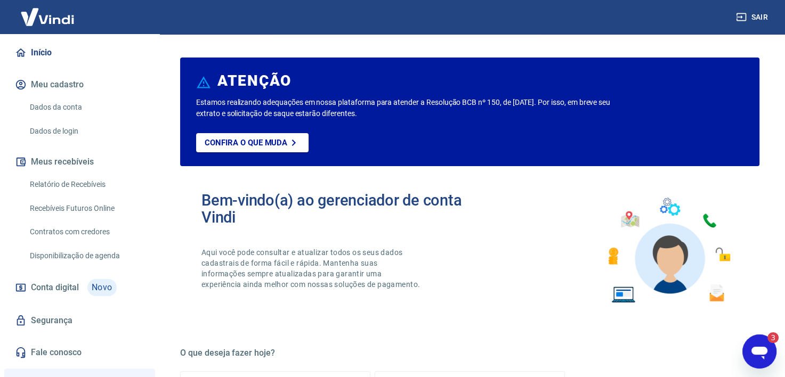
click at [59, 13] on img at bounding box center [47, 17] width 69 height 33
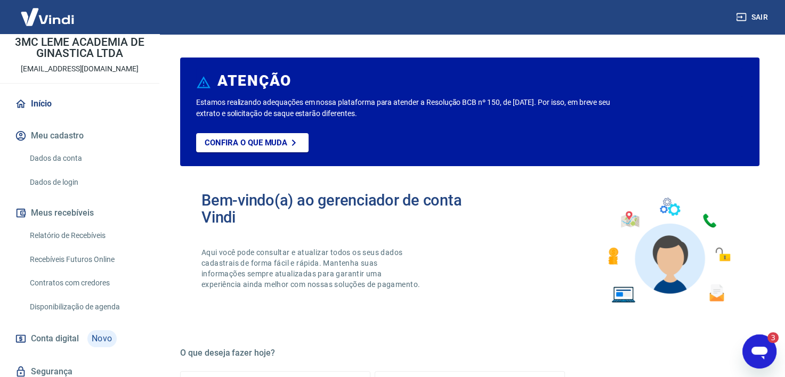
scroll to position [107, 0]
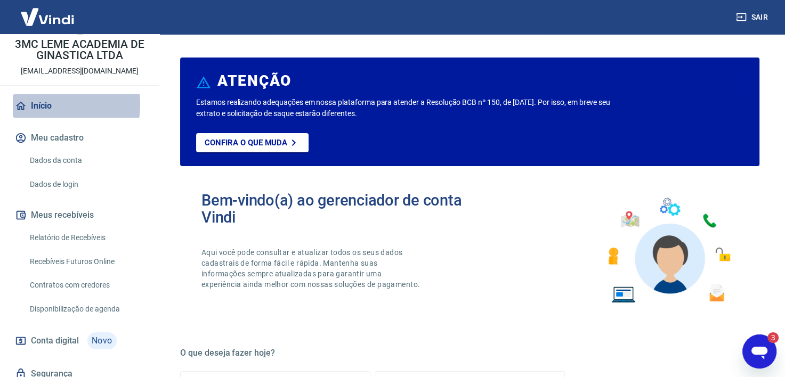
click at [41, 104] on link "Início" at bounding box center [80, 105] width 134 height 23
click at [58, 111] on link "Início" at bounding box center [80, 105] width 134 height 23
click at [27, 105] on link "Início" at bounding box center [80, 105] width 134 height 23
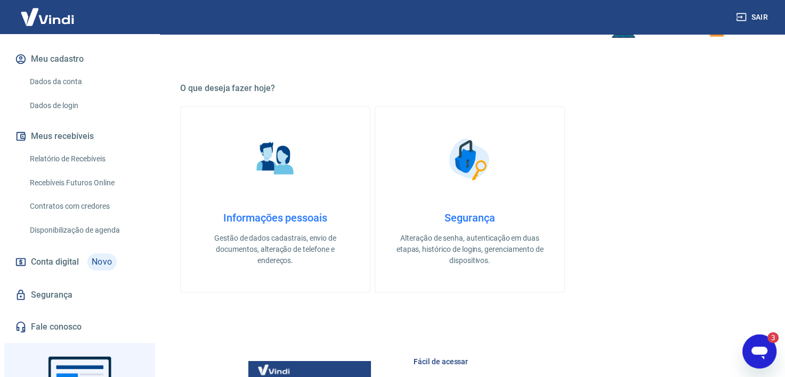
scroll to position [160, 0]
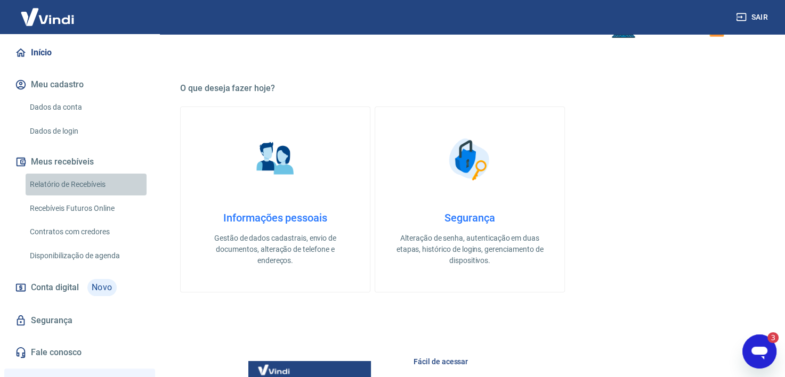
click at [95, 183] on link "Relatório de Recebíveis" at bounding box center [86, 185] width 121 height 22
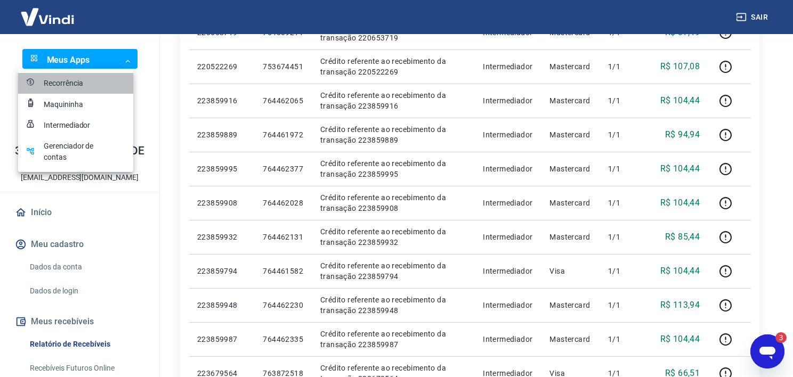
click at [85, 82] on div "Recorrência" at bounding box center [70, 83] width 53 height 11
